Goal: Transaction & Acquisition: Purchase product/service

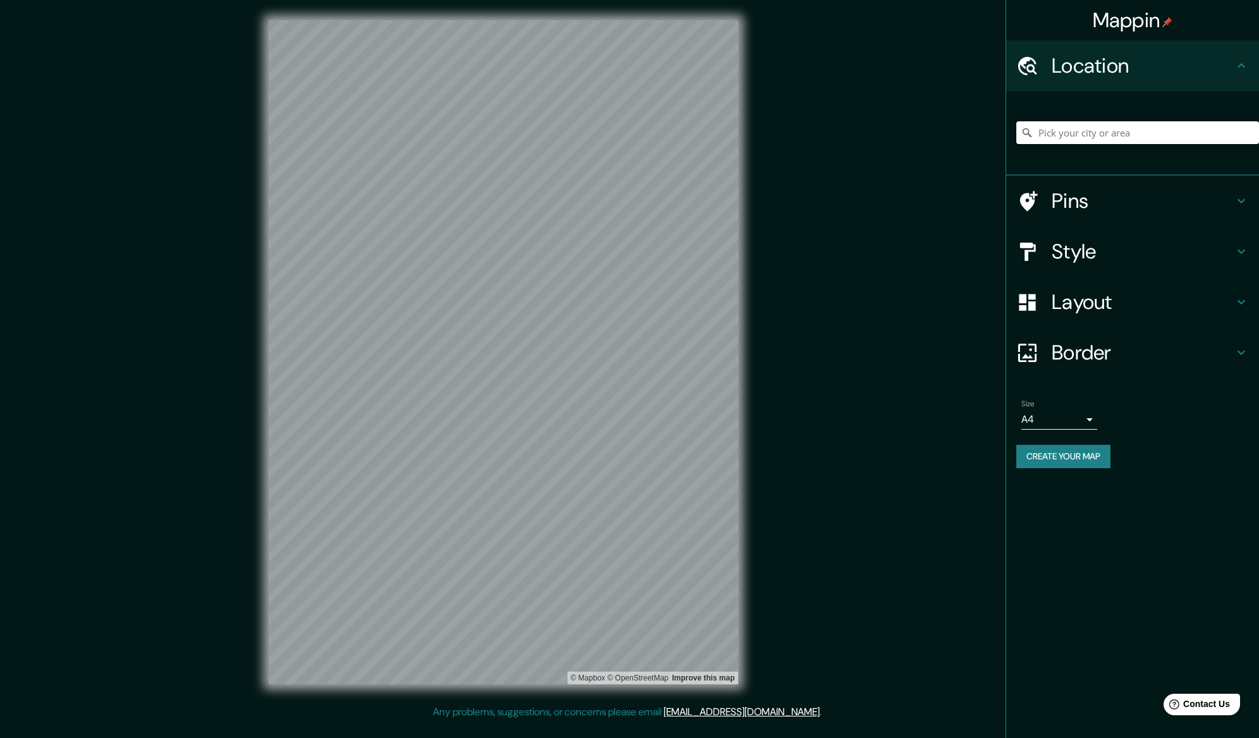
click at [1063, 133] on input "Pick your city or area" at bounding box center [1137, 132] width 243 height 23
click at [1077, 129] on input "Residencial Jacaraípe, 29175, [GEOGRAPHIC_DATA], [GEOGRAPHIC_DATA], [GEOGRAPHIC…" at bounding box center [1137, 132] width 243 height 23
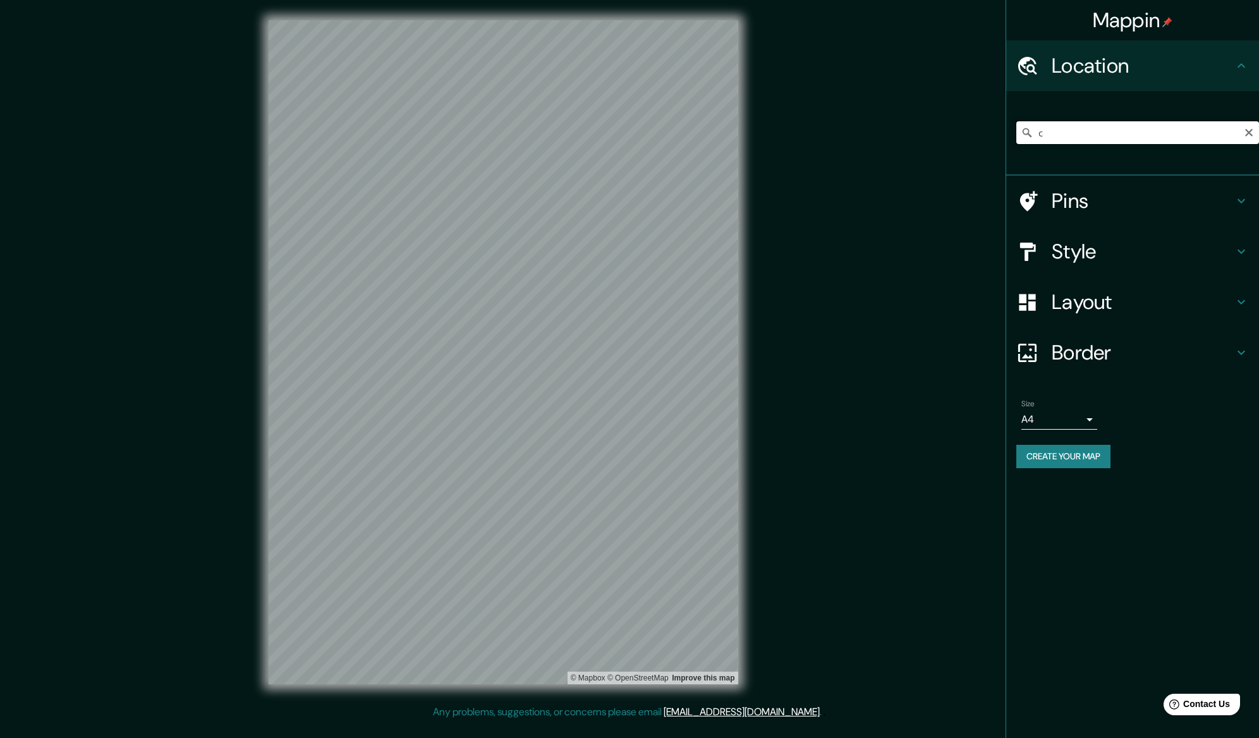
scroll to position [0, 0]
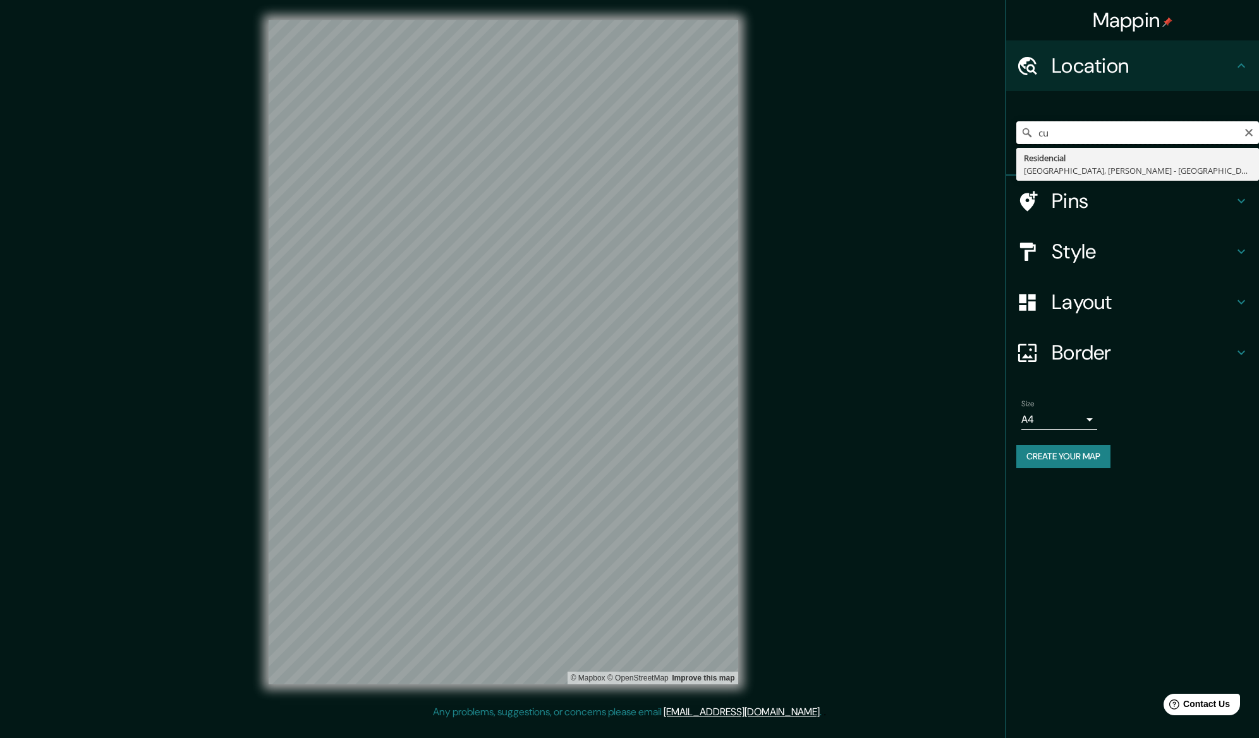
type input "c"
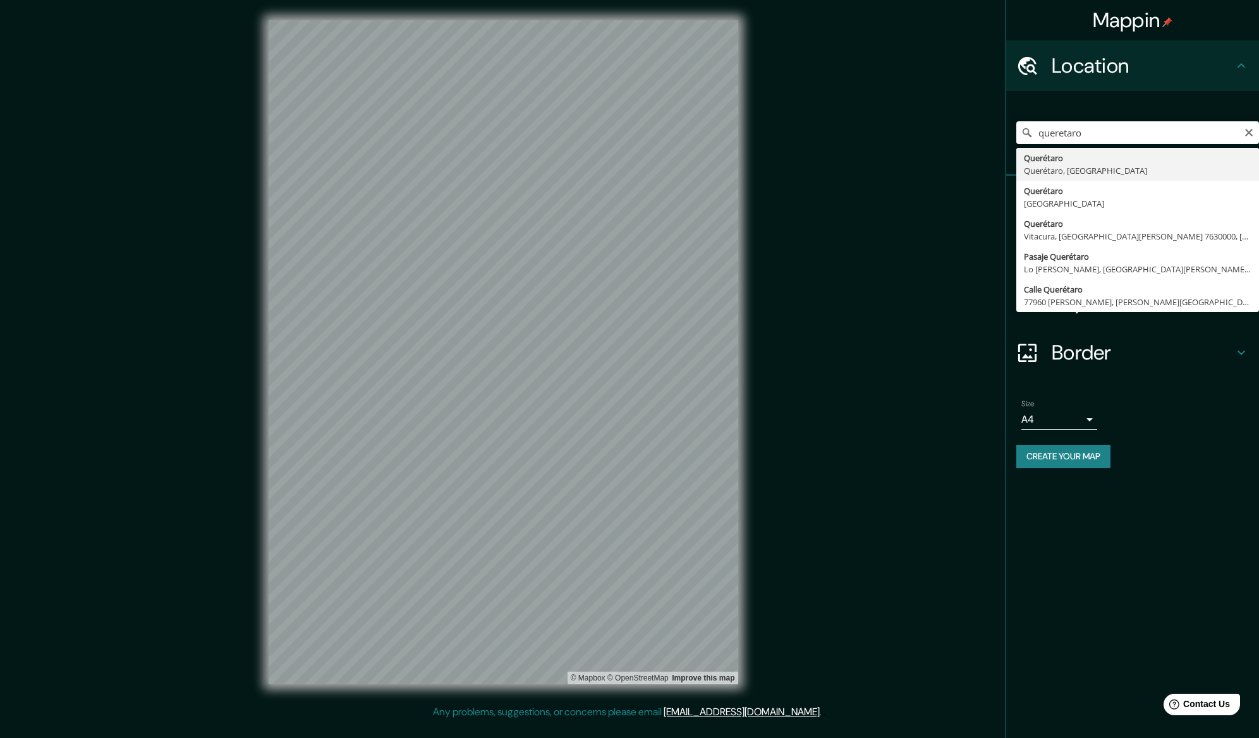
type input "Querétaro, [GEOGRAPHIC_DATA], [GEOGRAPHIC_DATA]"
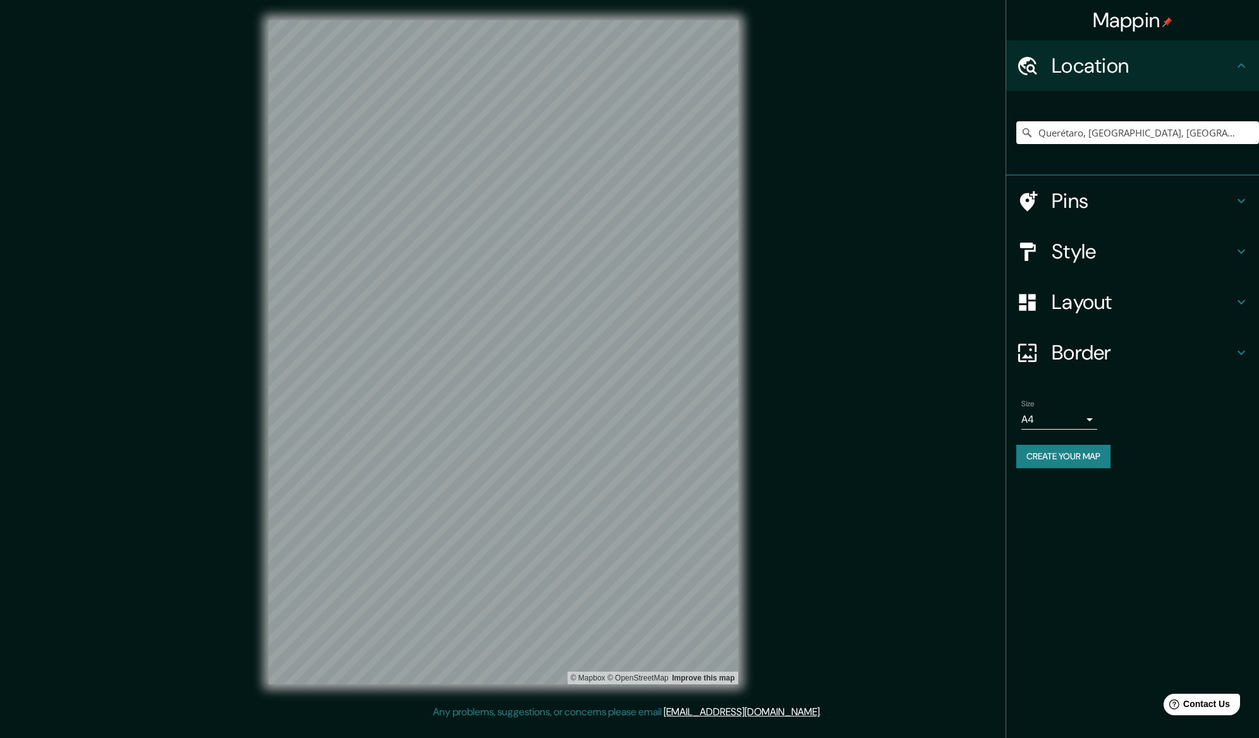
click at [1252, 305] on div "Layout" at bounding box center [1132, 302] width 253 height 51
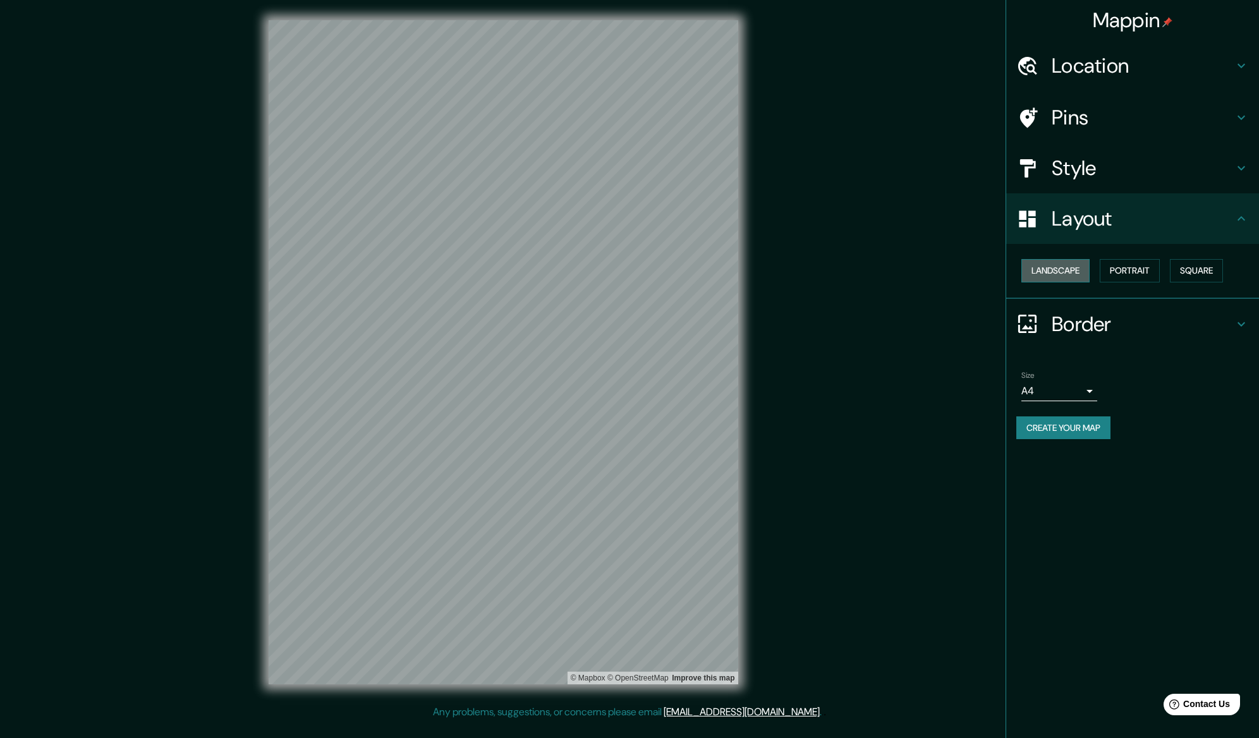
click at [1076, 267] on button "Landscape" at bounding box center [1055, 270] width 68 height 23
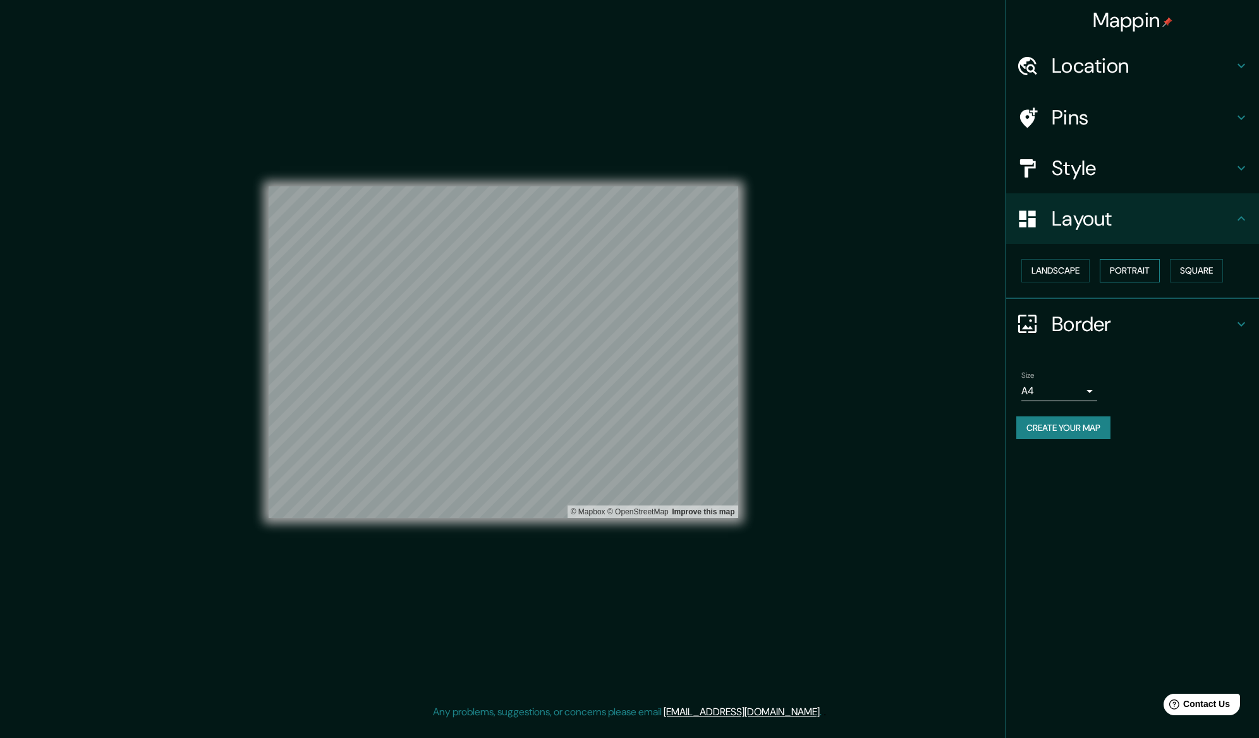
click at [1105, 269] on button "Portrait" at bounding box center [1130, 270] width 60 height 23
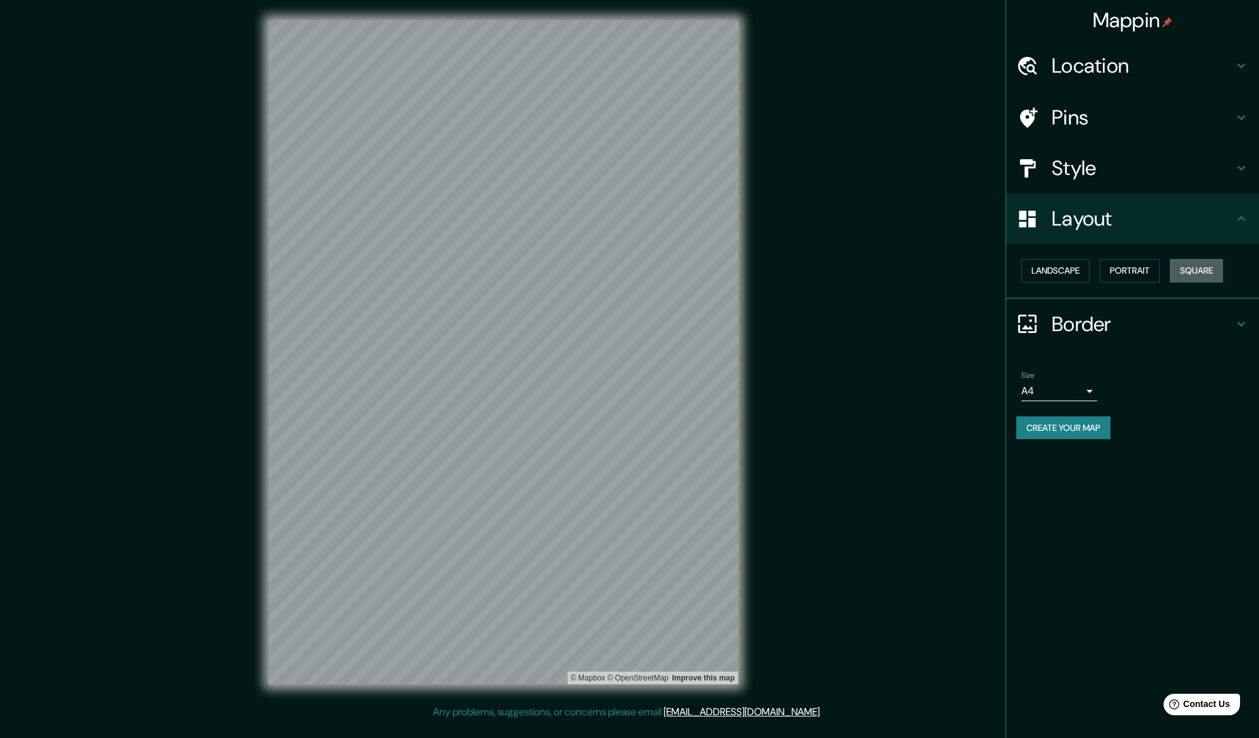
click at [1190, 275] on button "Square" at bounding box center [1196, 270] width 53 height 23
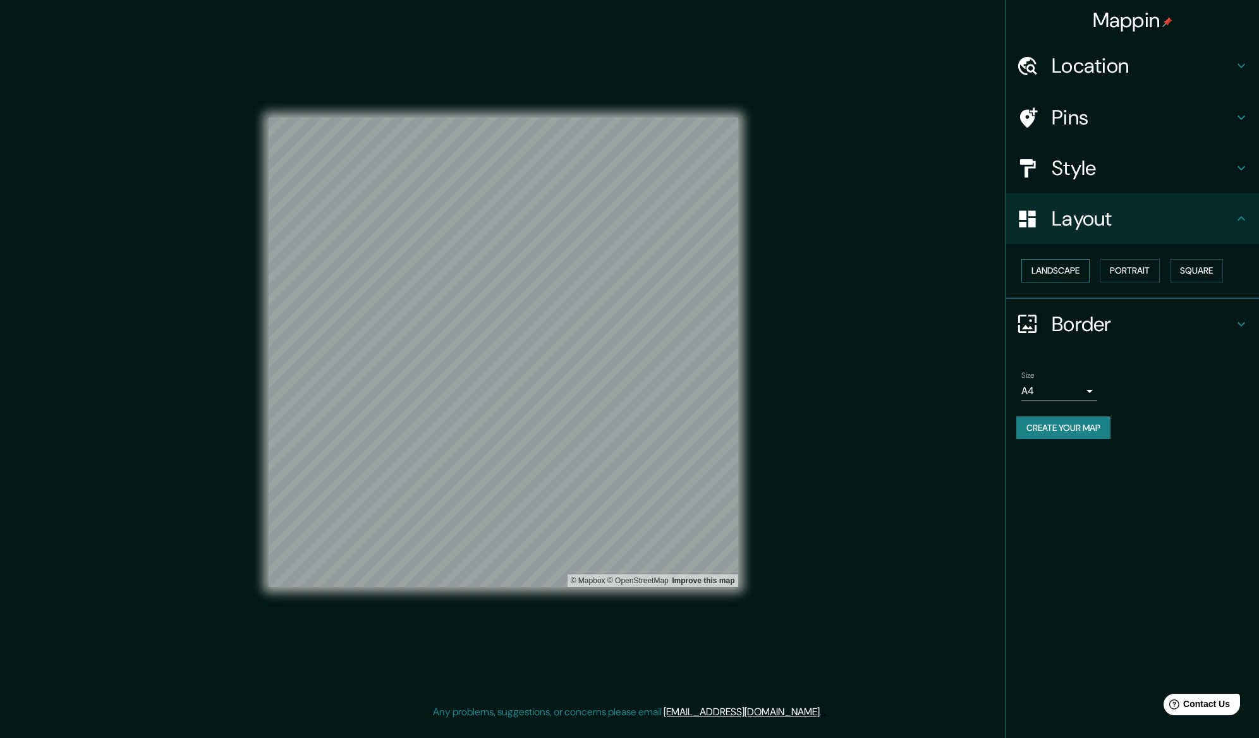
click at [1059, 271] on button "Landscape" at bounding box center [1055, 270] width 68 height 23
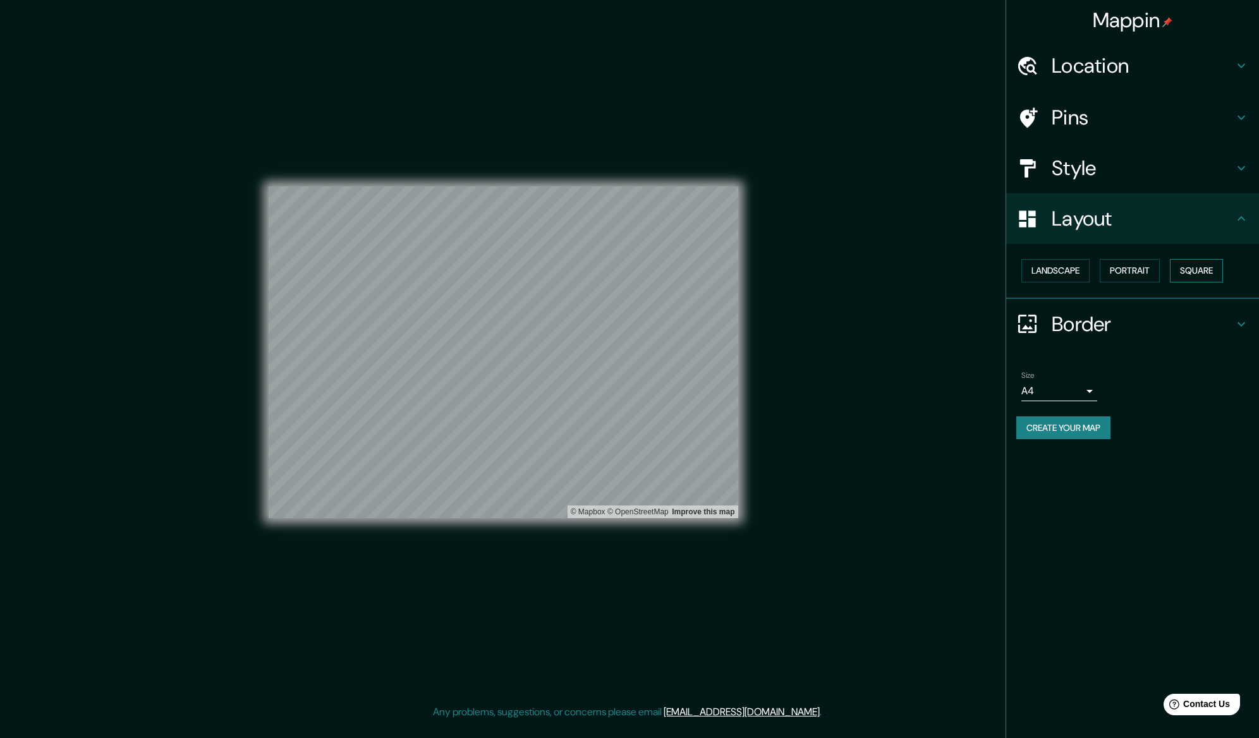
click at [1188, 267] on button "Square" at bounding box center [1196, 270] width 53 height 23
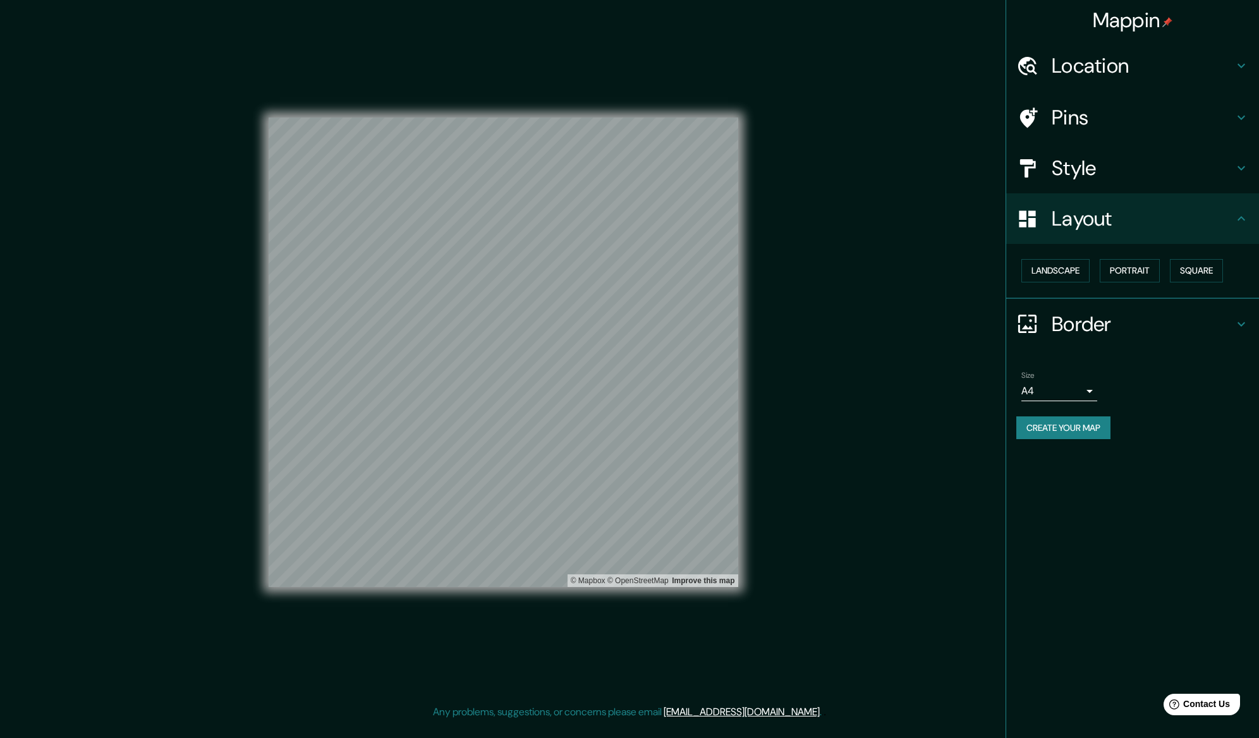
click at [1058, 427] on button "Create your map" at bounding box center [1063, 428] width 94 height 23
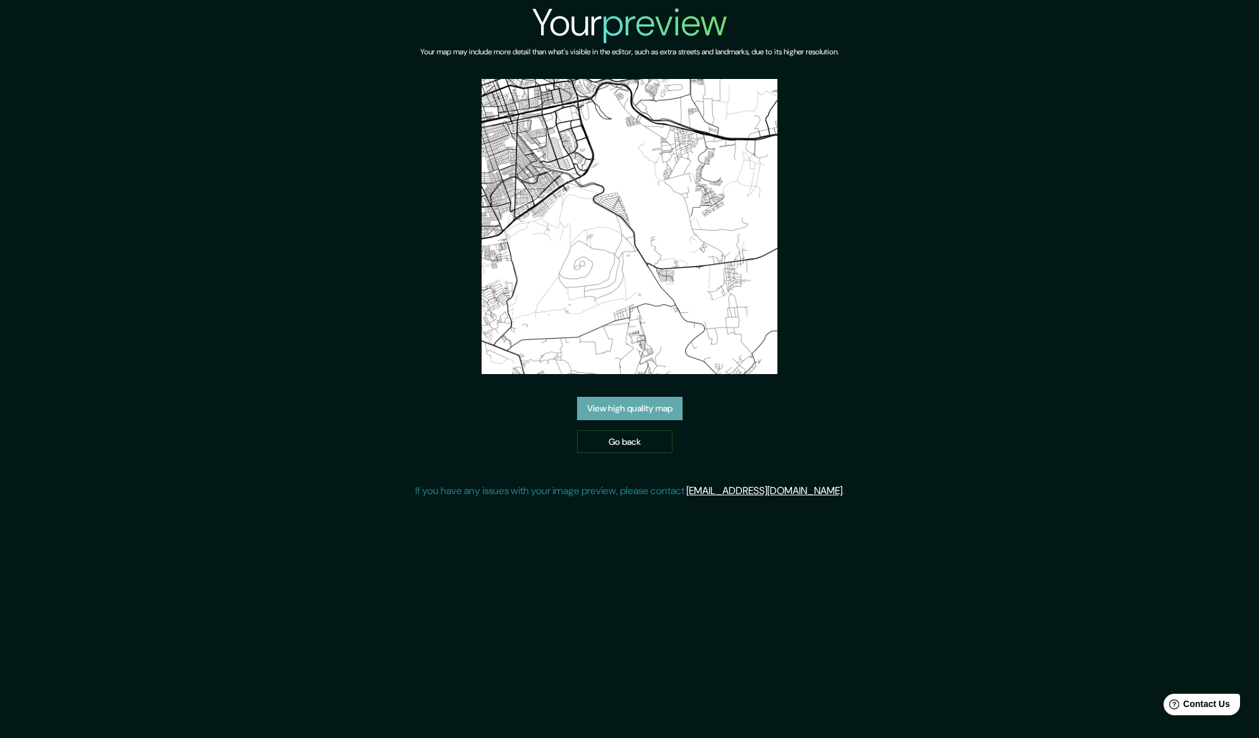
click at [652, 408] on link "View high quality map" at bounding box center [630, 408] width 106 height 23
